Goal: Transaction & Acquisition: Purchase product/service

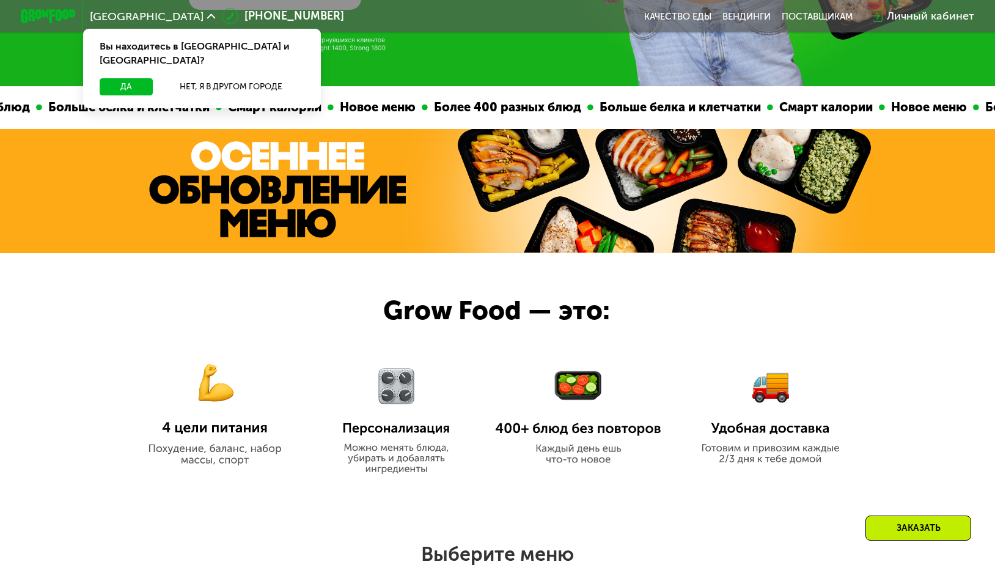
scroll to position [550, 0]
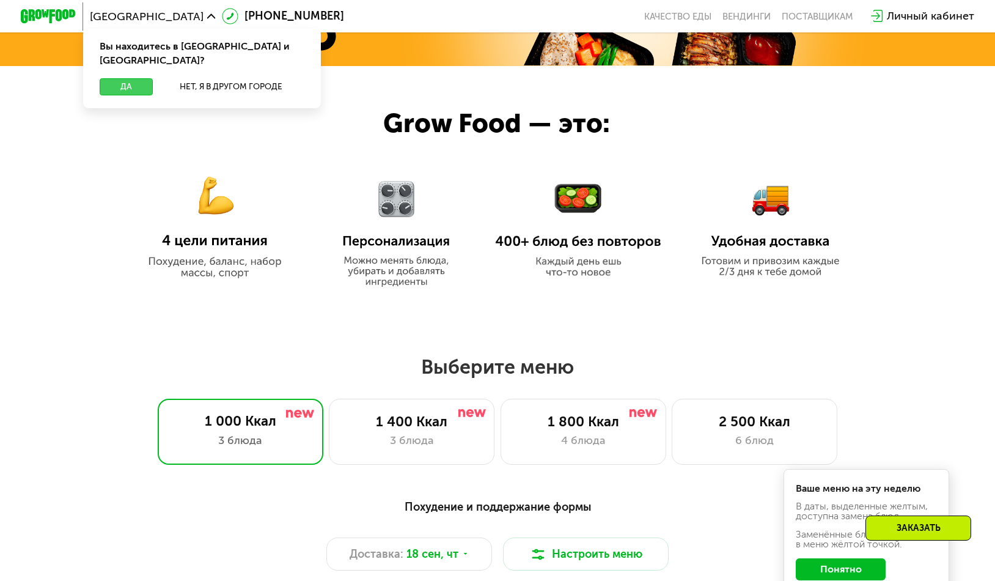
click at [114, 78] on button "Да" at bounding box center [126, 86] width 53 height 17
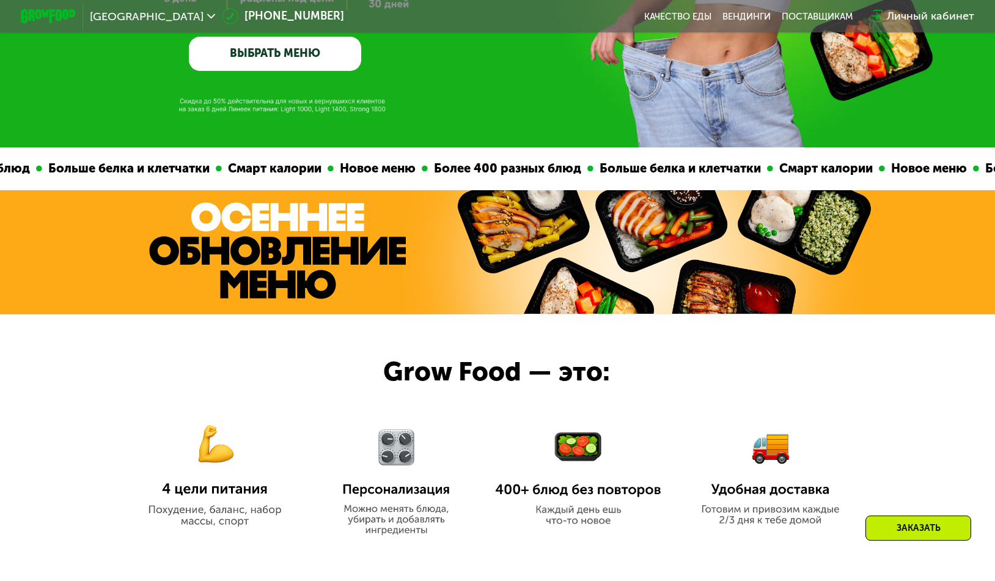
scroll to position [306, 0]
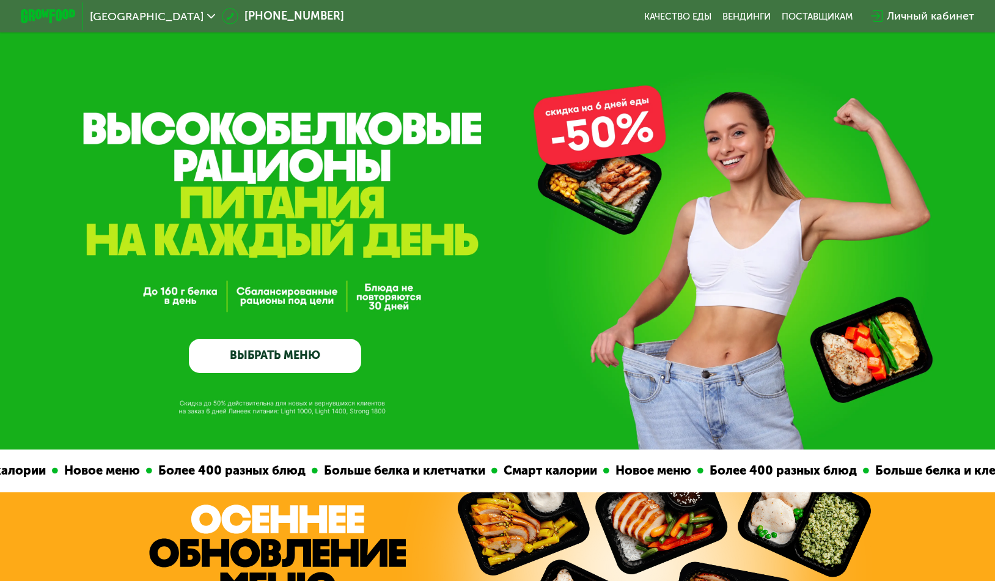
scroll to position [367, 0]
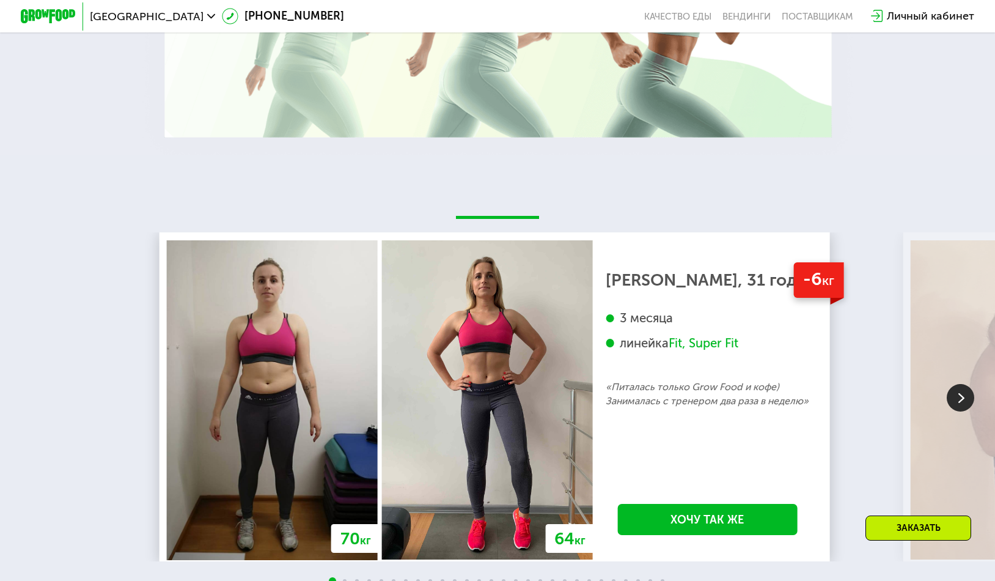
scroll to position [2507, 0]
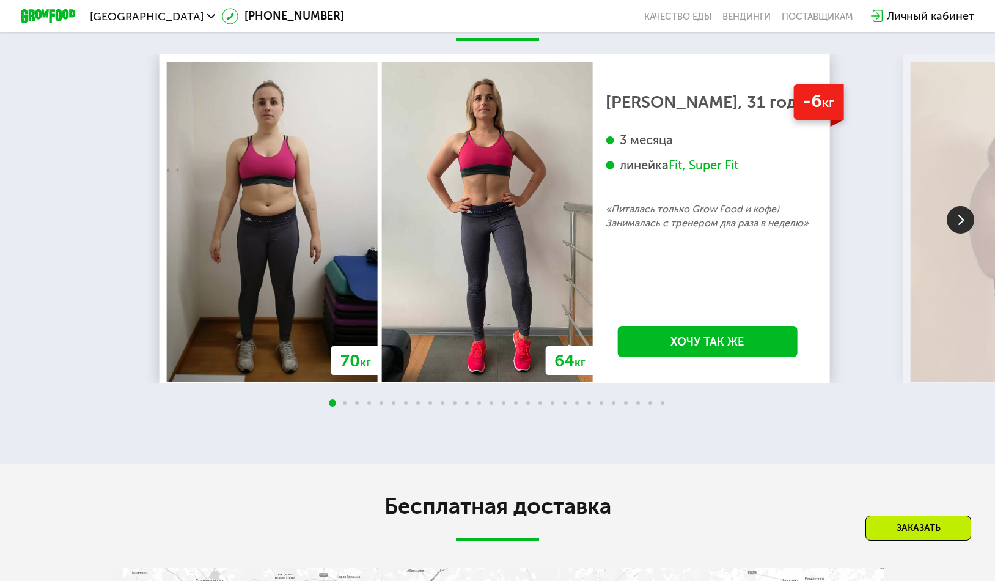
click at [887, 523] on div "Заказать" at bounding box center [919, 527] width 106 height 25
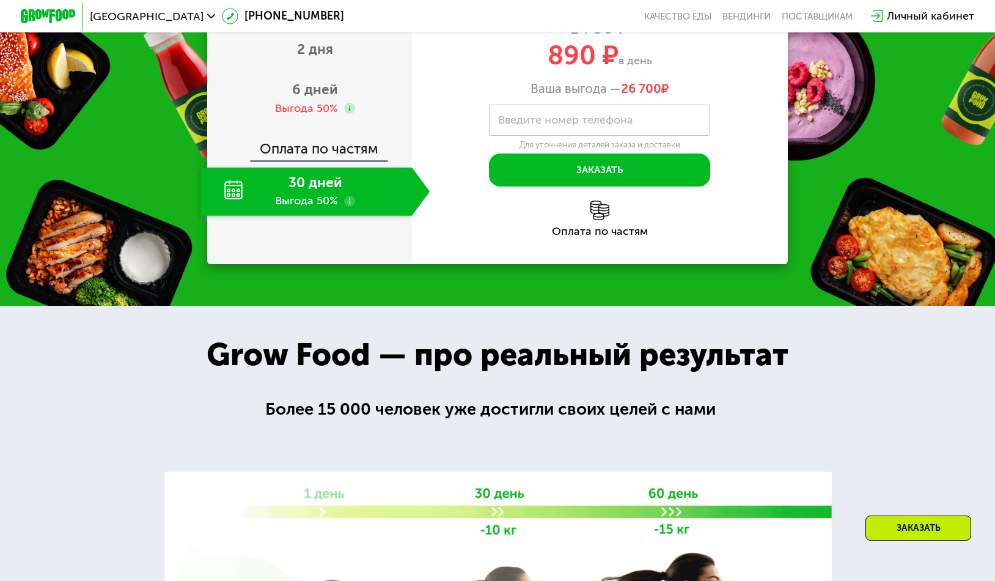
scroll to position [1658, 0]
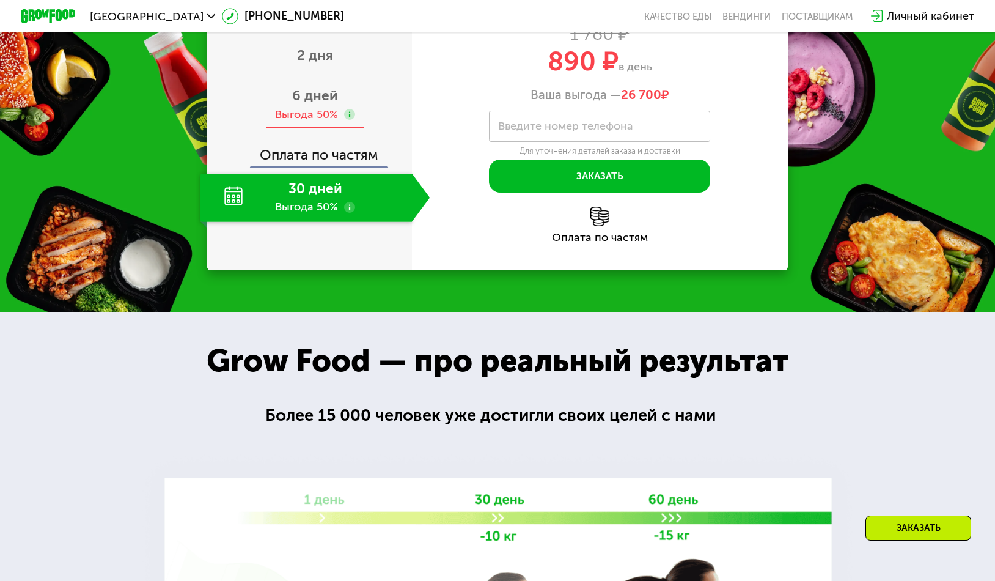
click at [330, 104] on span "6 дней" at bounding box center [315, 95] width 46 height 17
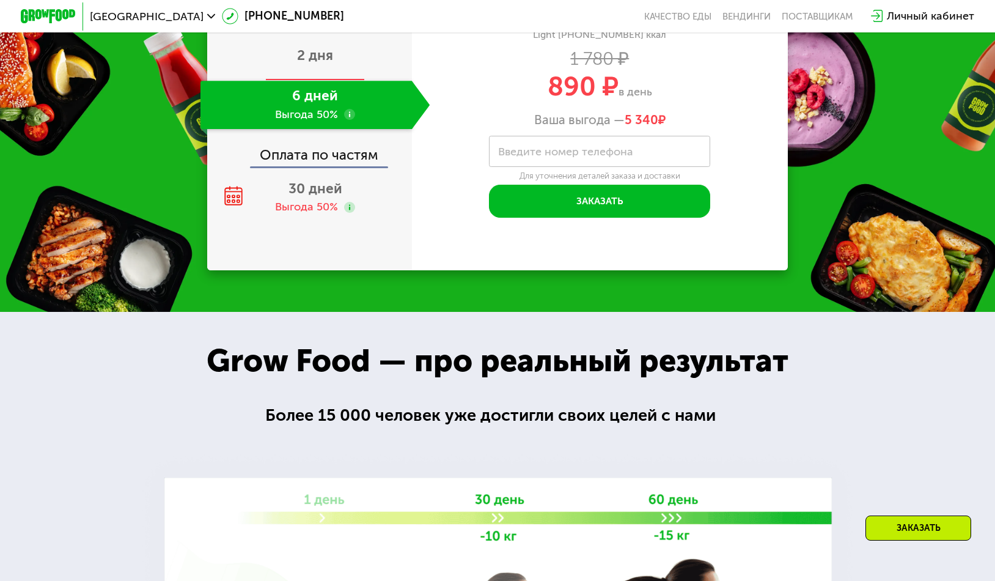
click at [317, 81] on div "2 дня" at bounding box center [315, 56] width 229 height 48
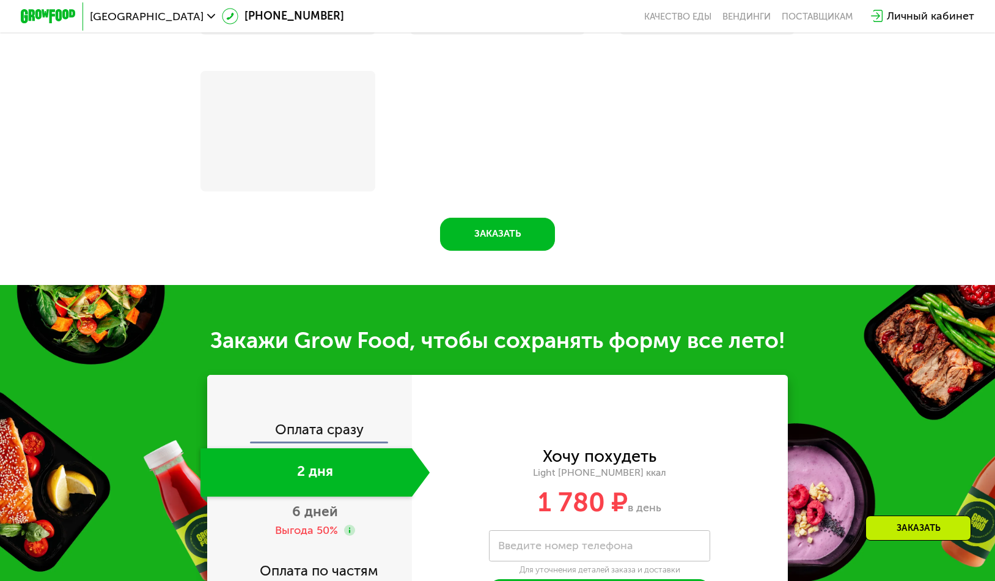
scroll to position [1958, 0]
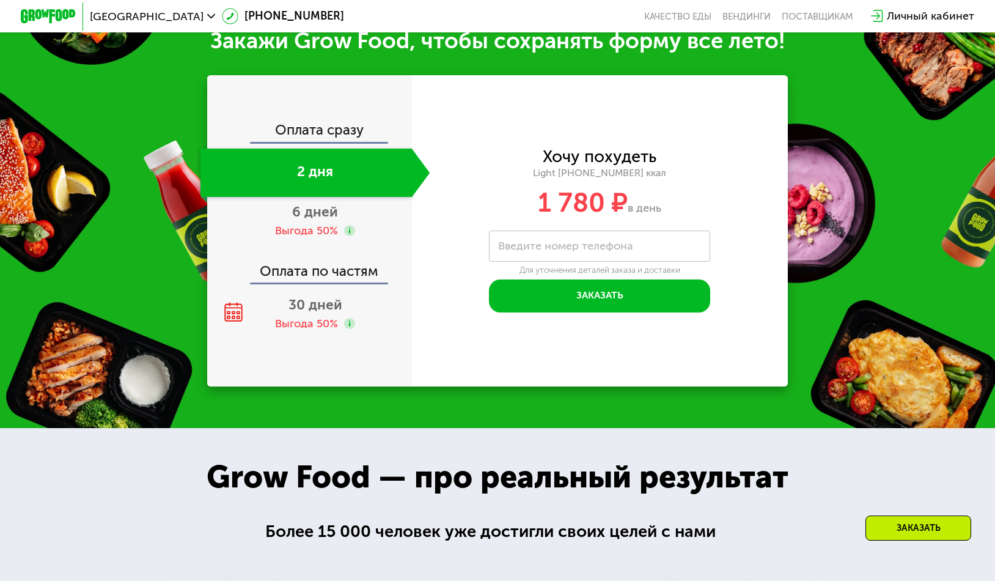
click at [301, 197] on div "2 дня" at bounding box center [307, 173] width 212 height 48
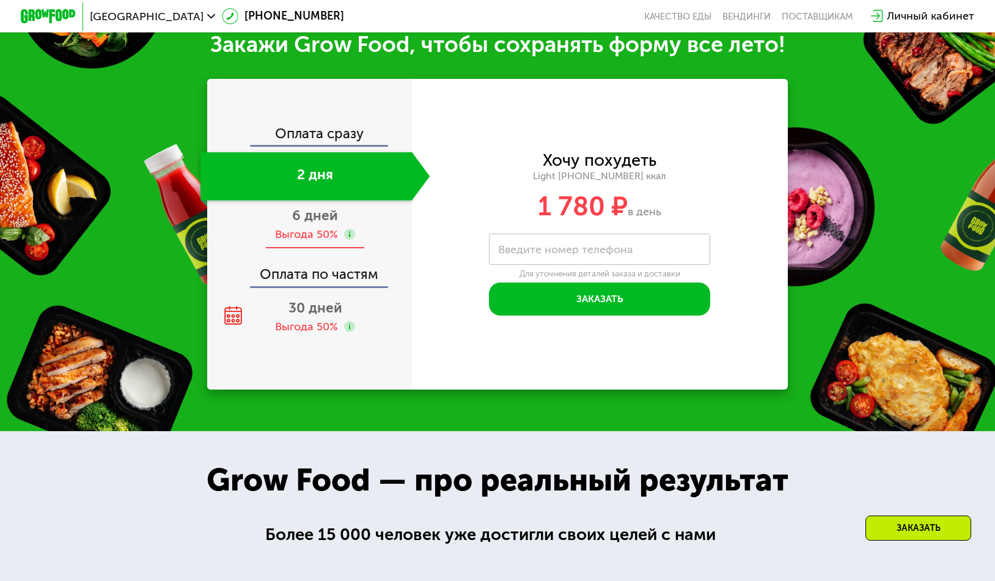
click at [296, 224] on span "6 дней" at bounding box center [315, 215] width 46 height 17
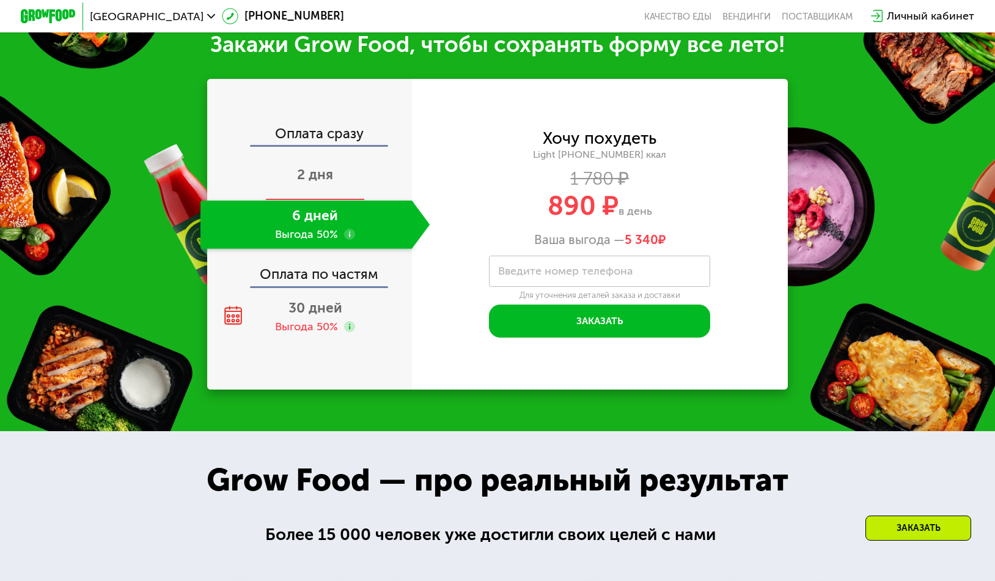
click at [313, 170] on div "2 дня" at bounding box center [315, 176] width 229 height 48
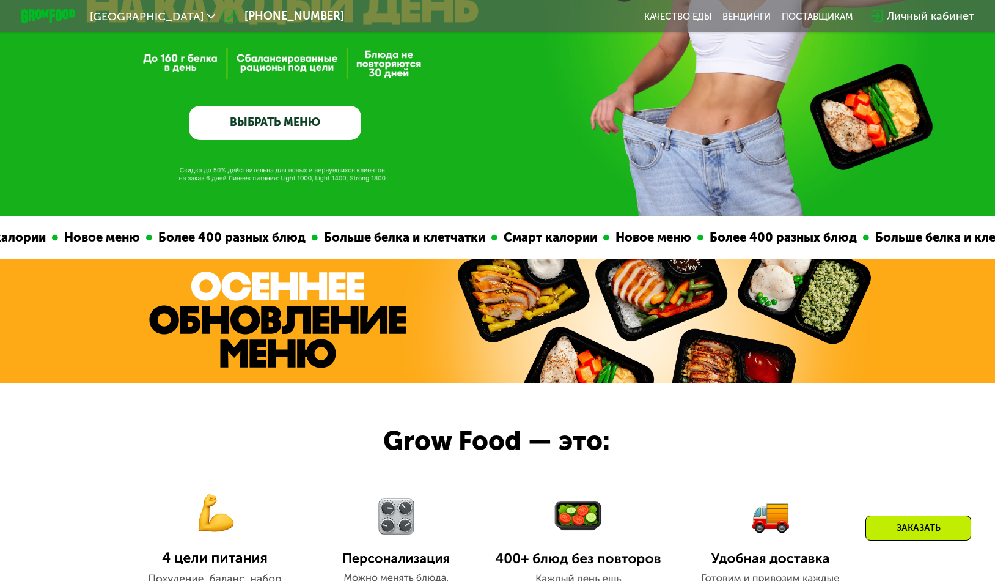
scroll to position [68, 0]
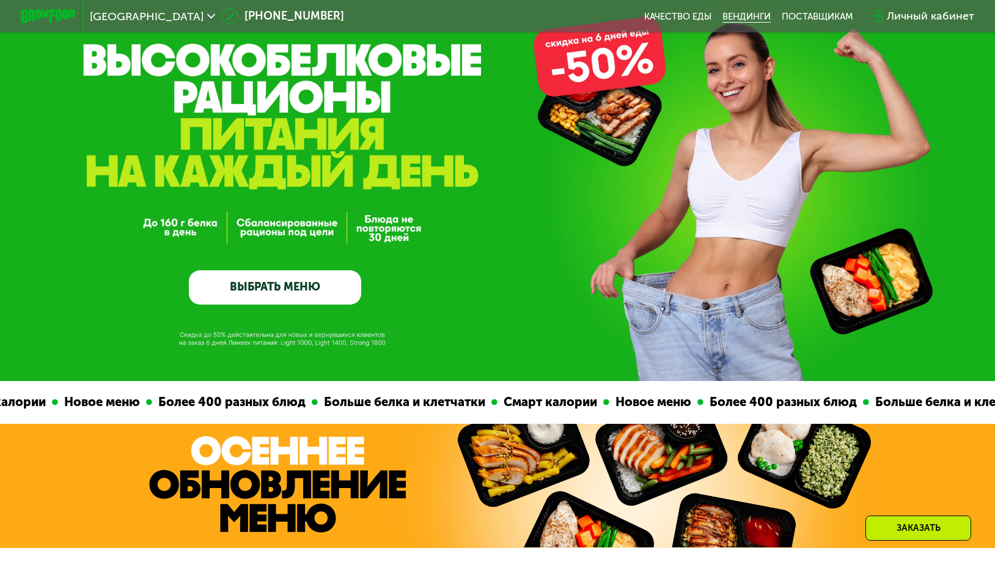
click at [759, 21] on link "Вендинги" at bounding box center [747, 16] width 48 height 11
click at [673, 15] on link "Качество еды" at bounding box center [677, 16] width 67 height 11
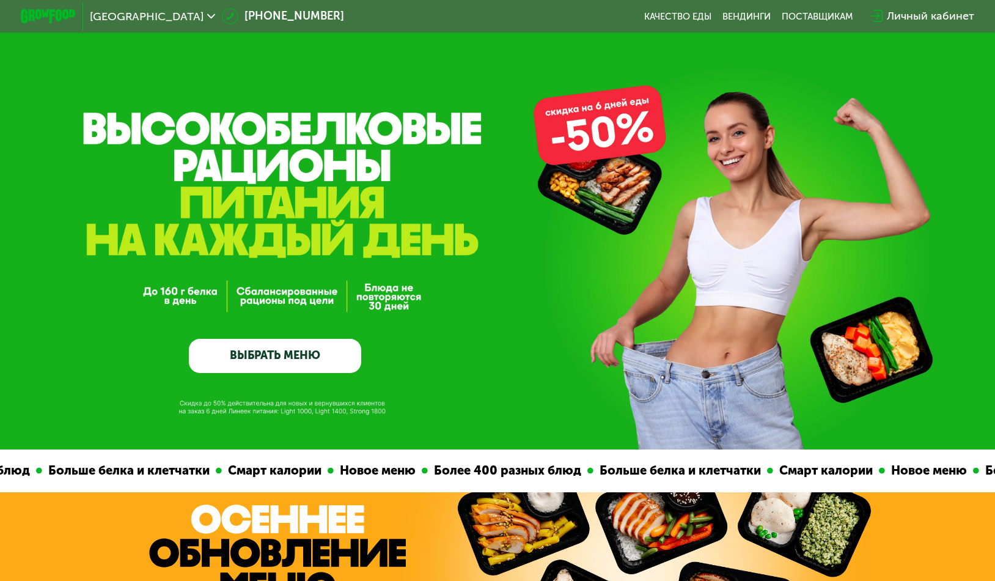
click at [263, 356] on link "ВЫБРАТЬ МЕНЮ" at bounding box center [275, 356] width 172 height 35
click at [301, 358] on link "ВЫБРАТЬ МЕНЮ" at bounding box center [275, 356] width 172 height 35
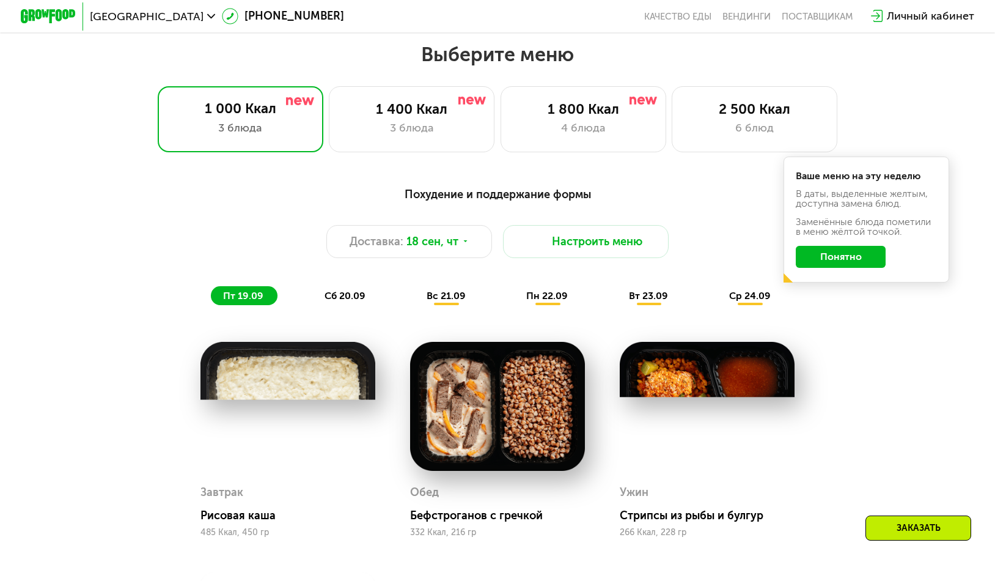
scroll to position [876, 0]
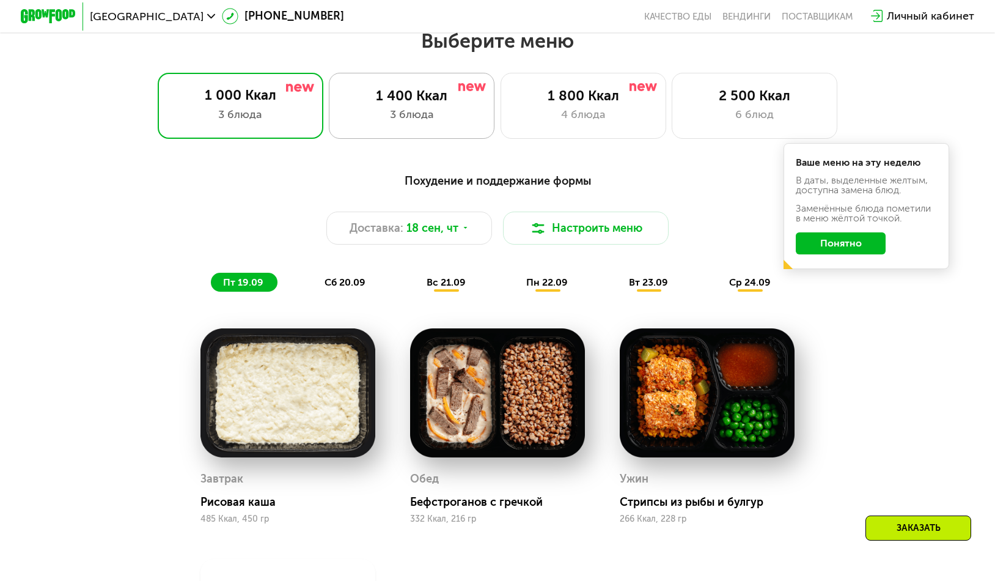
click at [448, 104] on div "1 400 Ккал" at bounding box center [412, 95] width 137 height 17
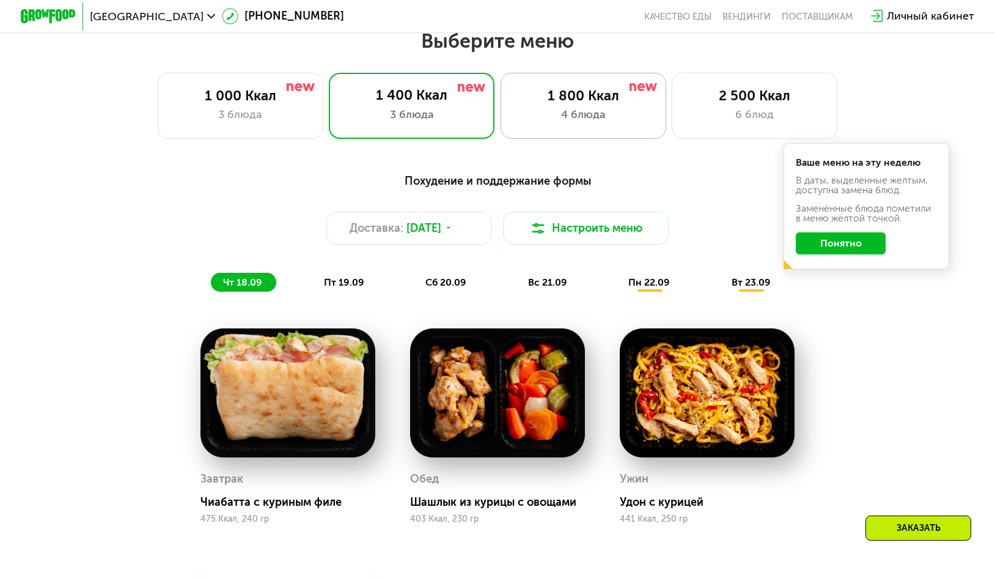
click at [580, 100] on div "1 800 Ккал" at bounding box center [583, 95] width 137 height 17
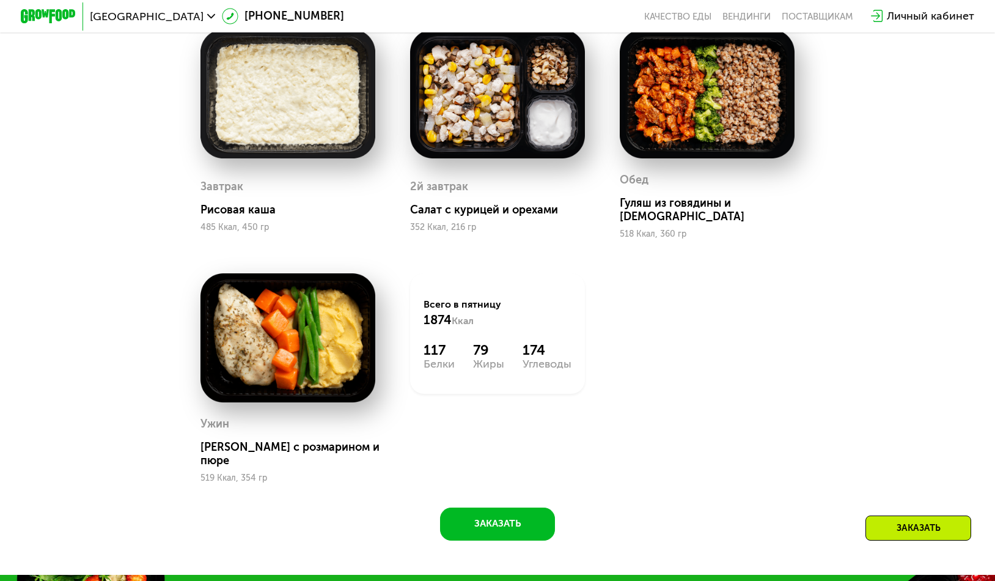
scroll to position [1304, 0]
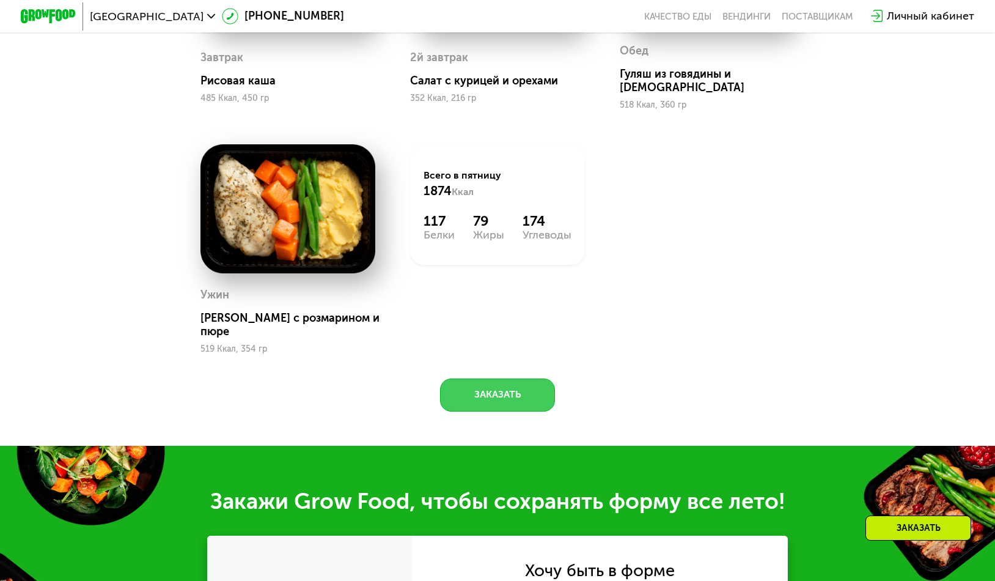
click at [552, 386] on button "Заказать" at bounding box center [497, 394] width 115 height 33
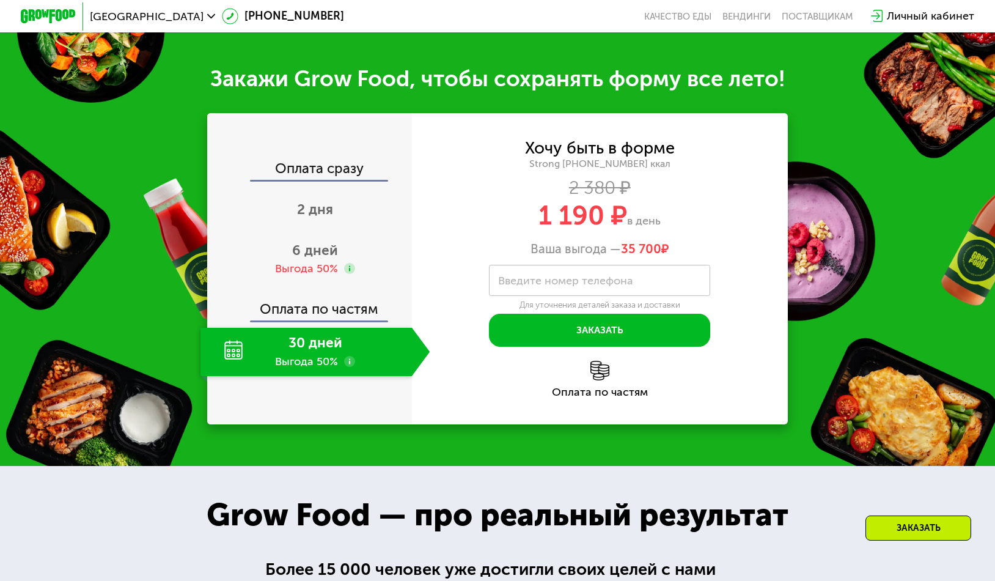
scroll to position [1551, 0]
